Goal: Task Accomplishment & Management: Complete application form

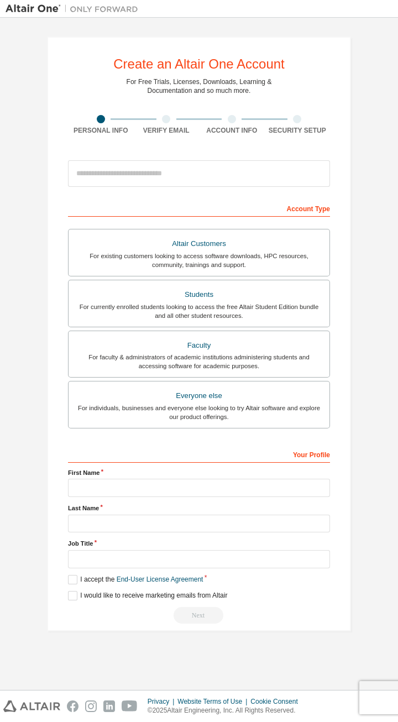
click at [145, 287] on div "Students" at bounding box center [199, 294] width 248 height 15
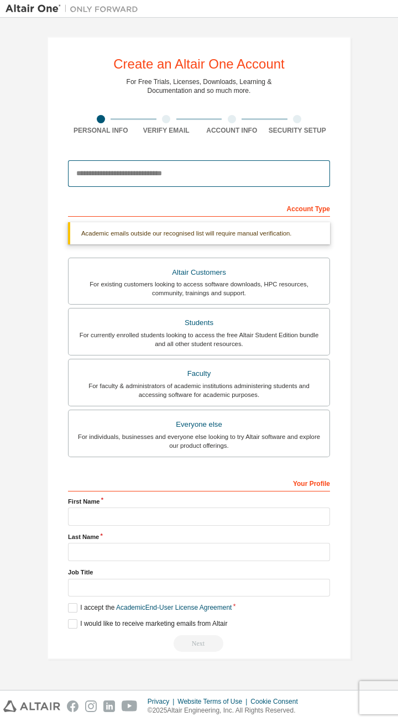
click at [91, 169] on input "email" at bounding box center [199, 173] width 262 height 27
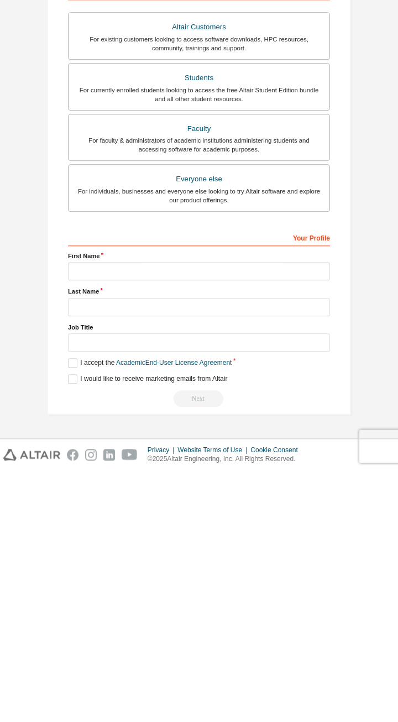
type input "**********"
click at [95, 361] on input "text" at bounding box center [199, 523] width 262 height 18
type input "*****"
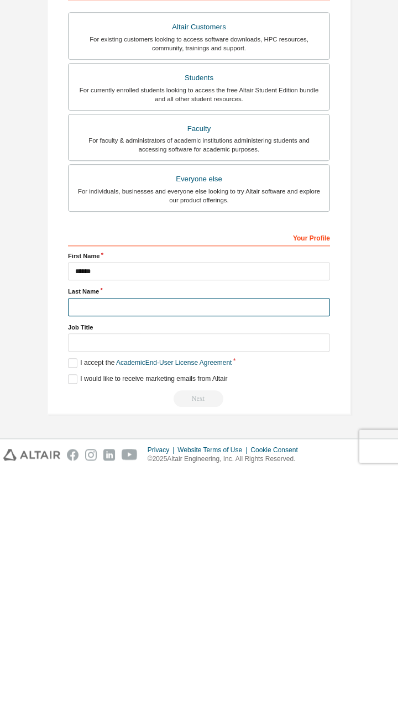
click at [85, 361] on input "text" at bounding box center [199, 559] width 262 height 18
type input "*******"
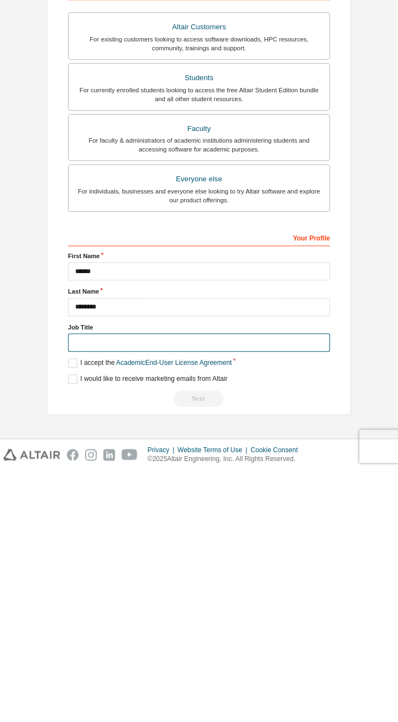
click at [90, 361] on input "text" at bounding box center [199, 594] width 262 height 18
type input "*******"
click at [72, 361] on label "I accept the Academic End-User License Agreement" at bounding box center [150, 614] width 164 height 9
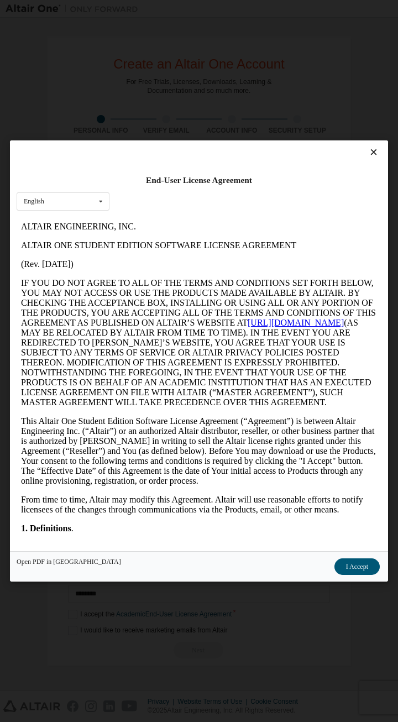
click at [199, 157] on icon at bounding box center [374, 152] width 12 height 10
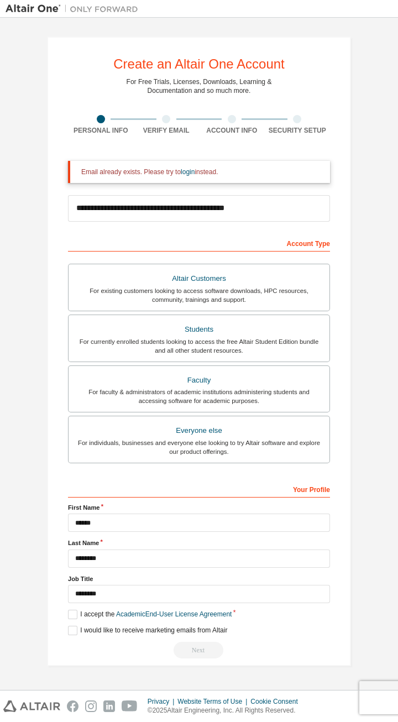
click at [54, 361] on div "**********" at bounding box center [199, 352] width 304 height 630
click at [55, 361] on div "**********" at bounding box center [199, 352] width 304 height 630
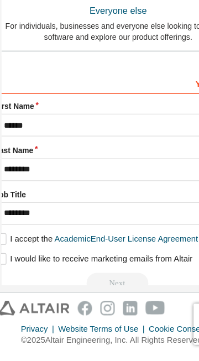
scroll to position [352, 0]
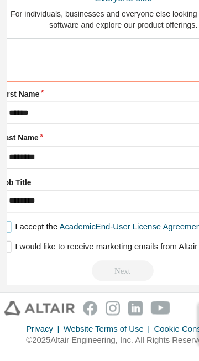
click at [11, 263] on label "I accept the Academic End-User License Agreement" at bounding box center [82, 257] width 164 height 9
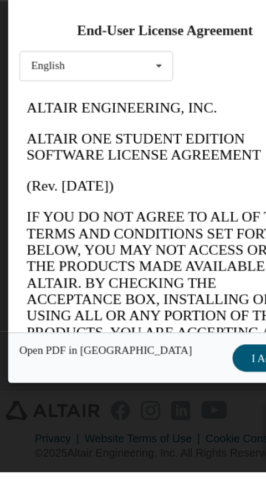
scroll to position [0, 0]
click at [152, 300] on button "I Accept" at bounding box center [162, 292] width 45 height 17
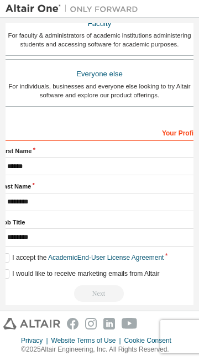
click at [82, 141] on div "Your Profile" at bounding box center [99, 132] width 199 height 18
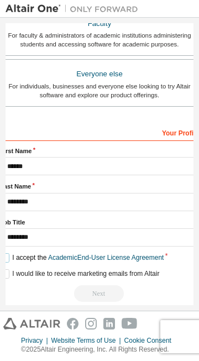
click at [77, 263] on label "I accept the Academic End-User License Agreement" at bounding box center [82, 257] width 164 height 9
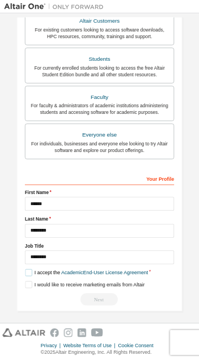
scroll to position [215, 0]
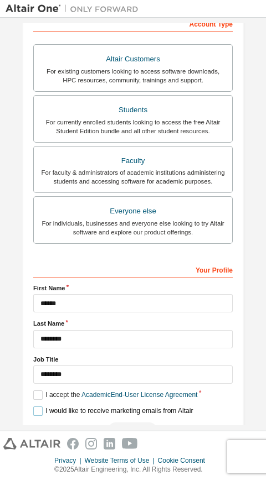
click at [33, 361] on label "I would like to receive marketing emails from Altair" at bounding box center [112, 411] width 159 height 9
click at [48, 361] on label "I would like to receive marketing emails from Altair" at bounding box center [112, 411] width 159 height 9
click at [38, 361] on label "I would like to receive marketing emails from Altair" at bounding box center [112, 411] width 159 height 9
click at [33, 361] on label "I would like to receive marketing emails from Altair" at bounding box center [112, 411] width 159 height 9
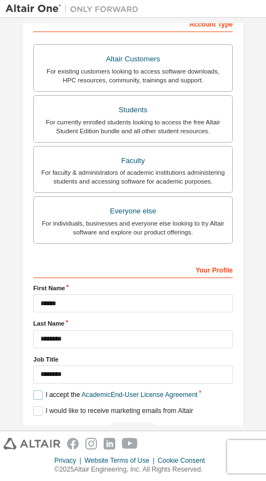
click at [37, 361] on label "I accept the Academic End-User License Agreement" at bounding box center [115, 395] width 164 height 9
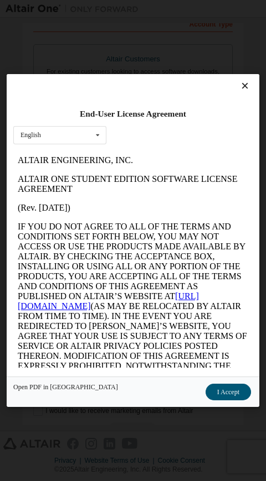
scroll to position [0, 0]
click at [199, 361] on button "I Accept" at bounding box center [227, 392] width 45 height 17
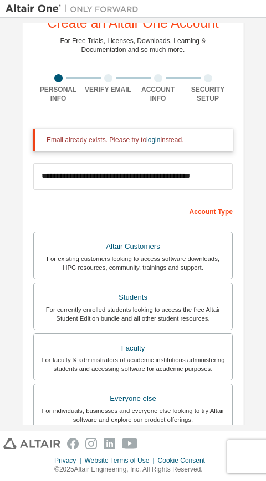
scroll to position [215, 0]
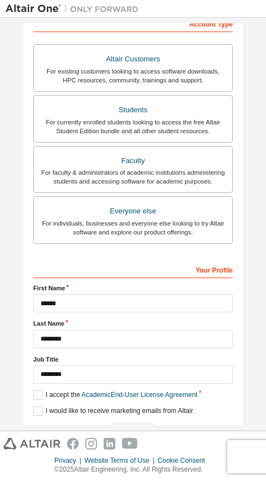
click at [123, 361] on div "Next" at bounding box center [132, 431] width 199 height 17
click at [117, 361] on div "Next" at bounding box center [132, 431] width 199 height 17
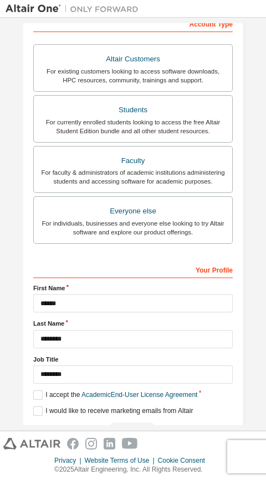
click at [117, 361] on div "Next" at bounding box center [132, 431] width 199 height 17
click at [115, 361] on div "Next" at bounding box center [132, 431] width 199 height 17
click at [131, 361] on div "Next" at bounding box center [132, 431] width 199 height 17
click at [118, 361] on div "Next" at bounding box center [132, 431] width 199 height 17
click at [116, 361] on label "I would like to receive marketing emails from Altair" at bounding box center [112, 411] width 159 height 9
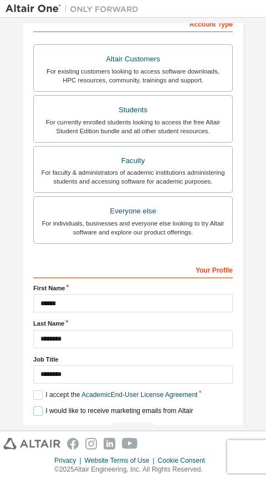
click at [116, 361] on label "I would like to receive marketing emails from Altair" at bounding box center [112, 411] width 159 height 9
click at [115, 361] on label "I would like to receive marketing emails from Altair" at bounding box center [112, 411] width 159 height 9
click at [115, 361] on div "Next" at bounding box center [132, 431] width 199 height 17
click at [118, 361] on div "Next" at bounding box center [132, 431] width 199 height 17
click at [116, 361] on div "Next" at bounding box center [132, 431] width 199 height 17
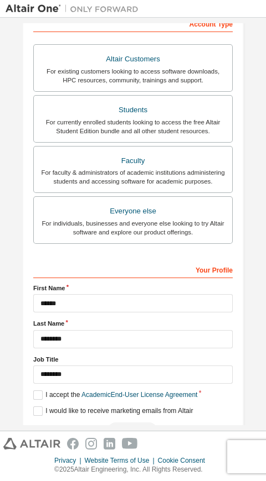
click at [116, 361] on div "Next" at bounding box center [132, 431] width 199 height 17
click at [35, 361] on label "I would like to receive marketing emails from Altair" at bounding box center [112, 411] width 159 height 9
click at [121, 361] on div "Next" at bounding box center [132, 431] width 199 height 17
click at [130, 361] on div "Next" at bounding box center [132, 431] width 199 height 17
click at [119, 361] on div "Next" at bounding box center [132, 431] width 199 height 17
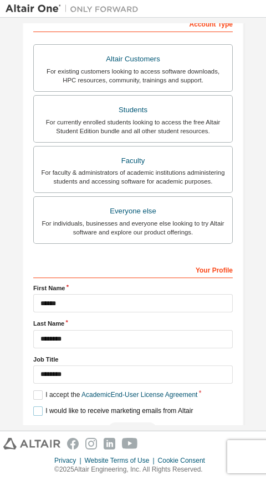
click at [118, 361] on label "I would like to receive marketing emails from Altair" at bounding box center [112, 411] width 159 height 9
click at [37, 361] on label "I would like to receive marketing emails from Altair" at bounding box center [112, 411] width 159 height 9
click at [125, 361] on div "Next" at bounding box center [132, 431] width 199 height 17
click at [121, 361] on div "Next" at bounding box center [132, 431] width 199 height 17
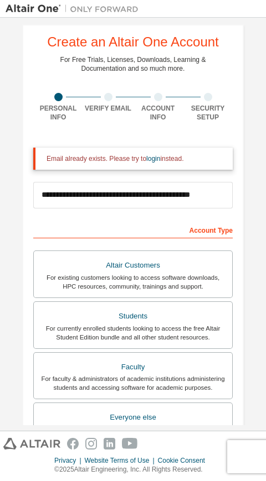
scroll to position [0, 0]
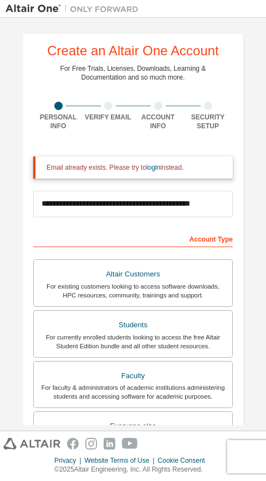
click at [150, 164] on link "login" at bounding box center [153, 168] width 14 height 8
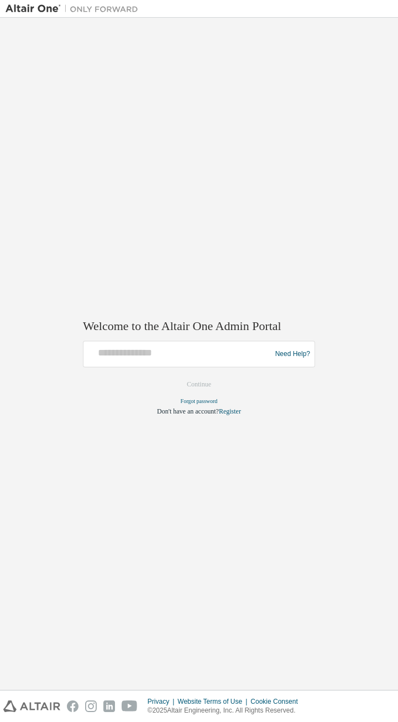
click at [178, 361] on div "Welcome to the Altair One Admin Portal Need Help? Please make sure that you pro…" at bounding box center [199, 354] width 387 height 662
click at [147, 361] on div "Welcome to the Altair One Admin Portal Need Help? Please make sure that you pro…" at bounding box center [199, 354] width 387 height 662
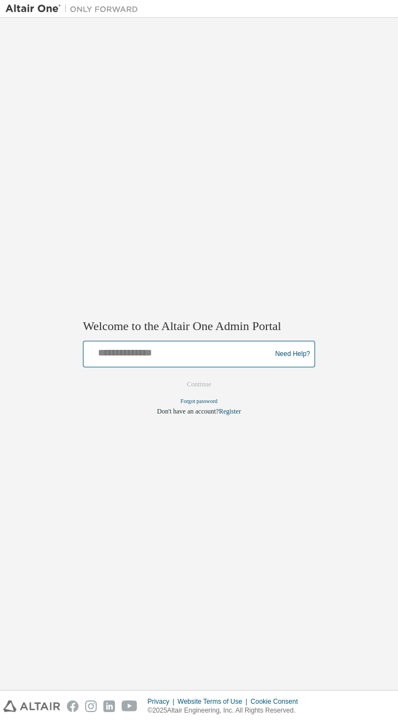
click at [122, 358] on input "text" at bounding box center [179, 352] width 182 height 16
type input "*****"
type input "******"
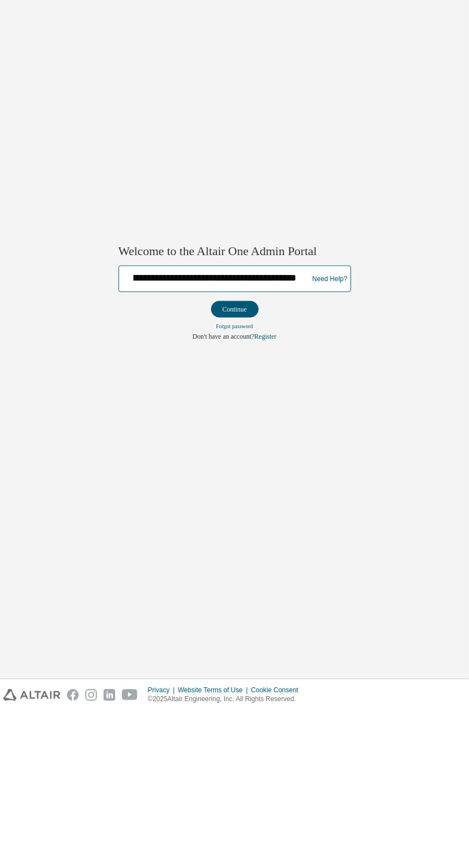
scroll to position [0, 43]
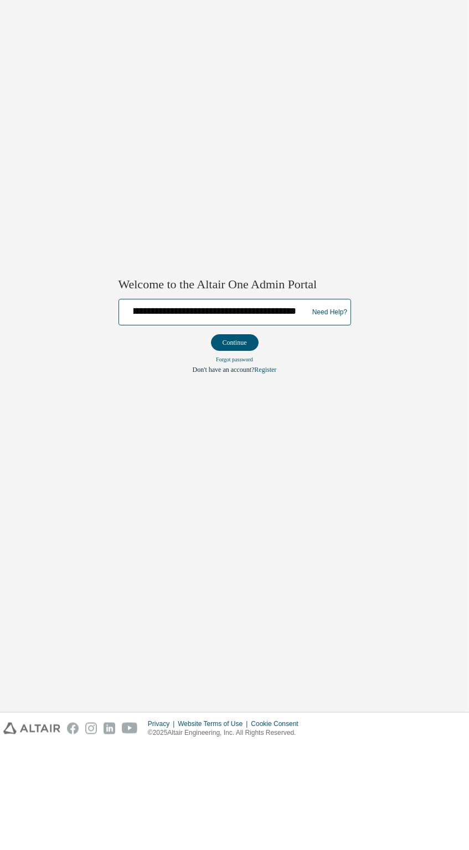
type input "**********"
click at [199, 361] on button "Continue" at bounding box center [235, 448] width 48 height 17
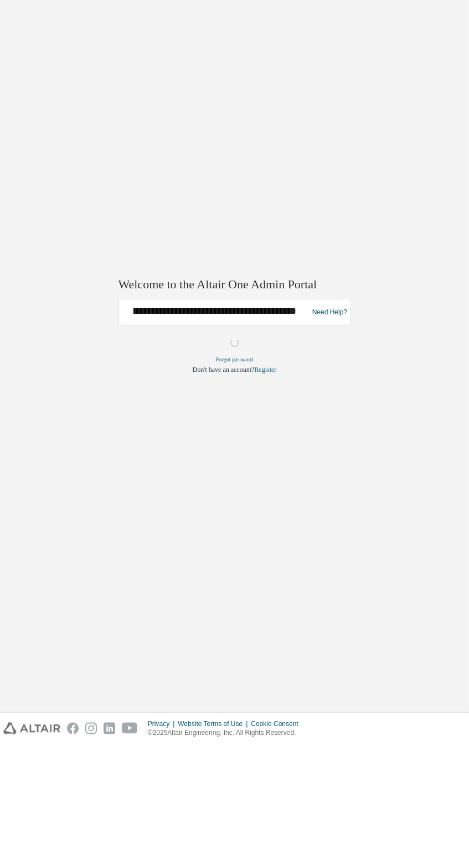
scroll to position [0, 0]
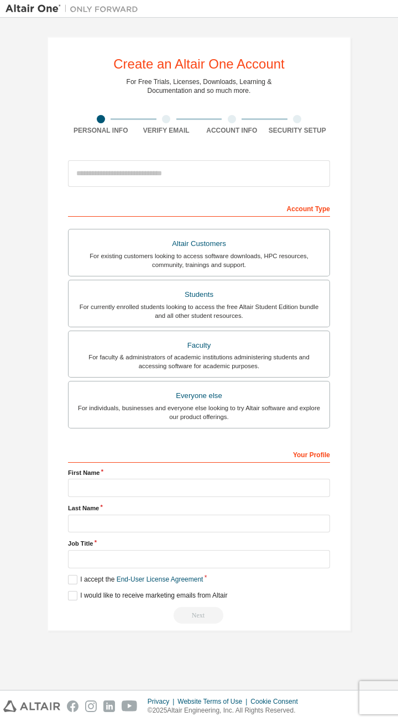
click at [131, 298] on div "Students" at bounding box center [199, 294] width 248 height 15
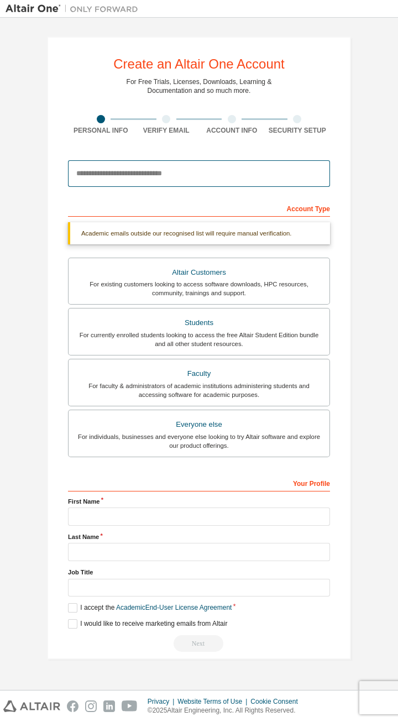
click at [84, 175] on input "email" at bounding box center [199, 173] width 262 height 27
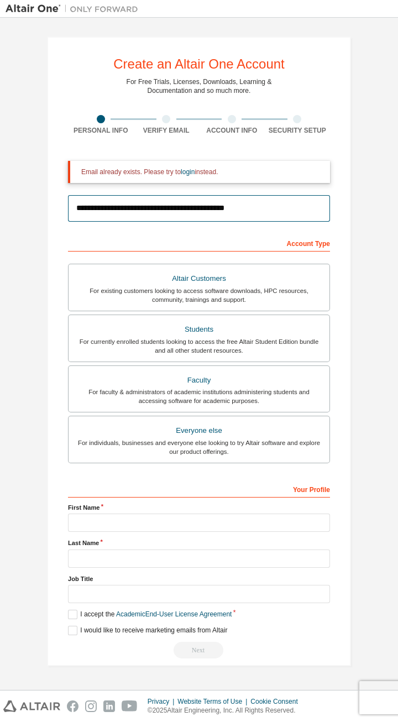
type input "**********"
click at [185, 171] on link "login" at bounding box center [188, 172] width 14 height 8
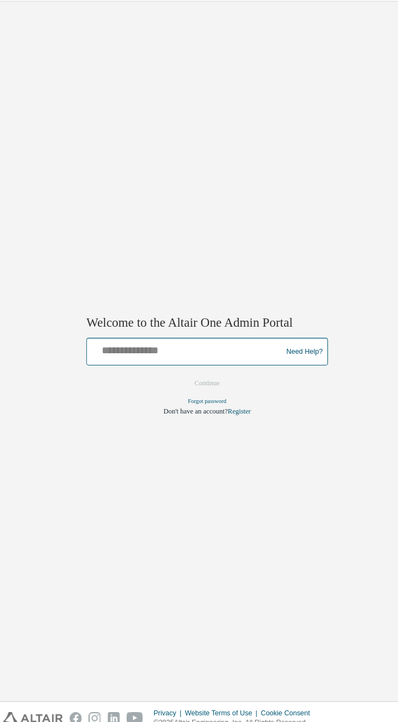
click at [102, 357] on input "text" at bounding box center [179, 352] width 182 height 16
type input "*****"
click at [101, 353] on input "*****" at bounding box center [179, 352] width 182 height 16
click at [152, 350] on input "*****" at bounding box center [179, 352] width 182 height 16
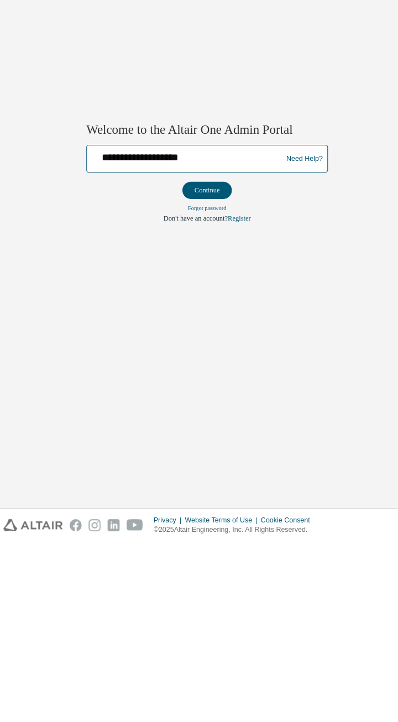
type input "**********"
click at [190, 361] on button "Continue" at bounding box center [199, 385] width 48 height 17
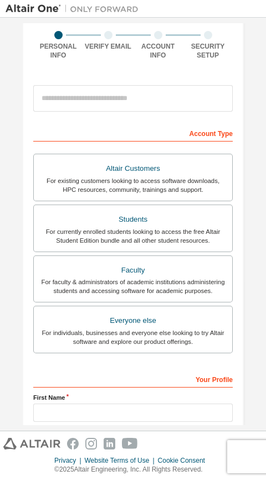
scroll to position [61, 0]
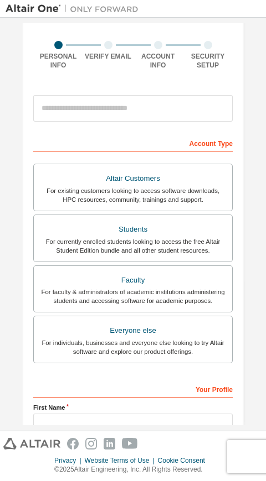
click at [87, 242] on div "For currently enrolled students looking to access the free Altair Student Editi…" at bounding box center [132, 246] width 185 height 18
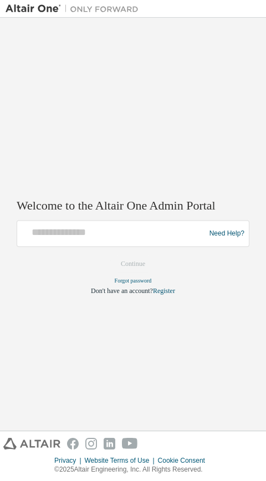
click at [199, 361] on div "Welcome to the Altair One Admin Portal Need Help? Please make sure that you pro…" at bounding box center [133, 224] width 254 height 402
